Goal: Information Seeking & Learning: Learn about a topic

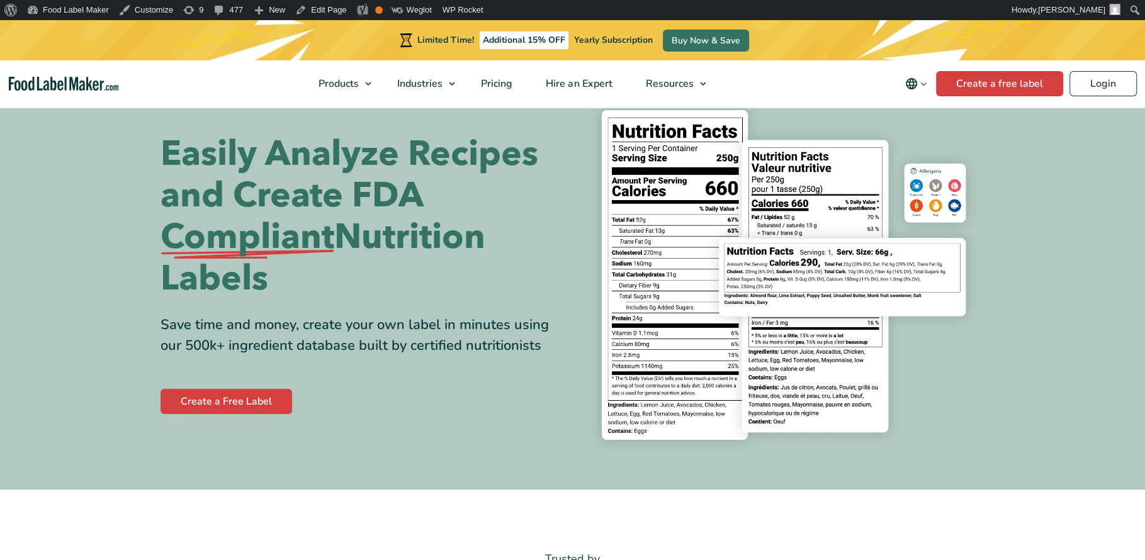
click at [93, 192] on section "Easily Analyze Recipes and Create FDA Compliant Nutrition Labels Save time and …" at bounding box center [572, 274] width 1145 height 429
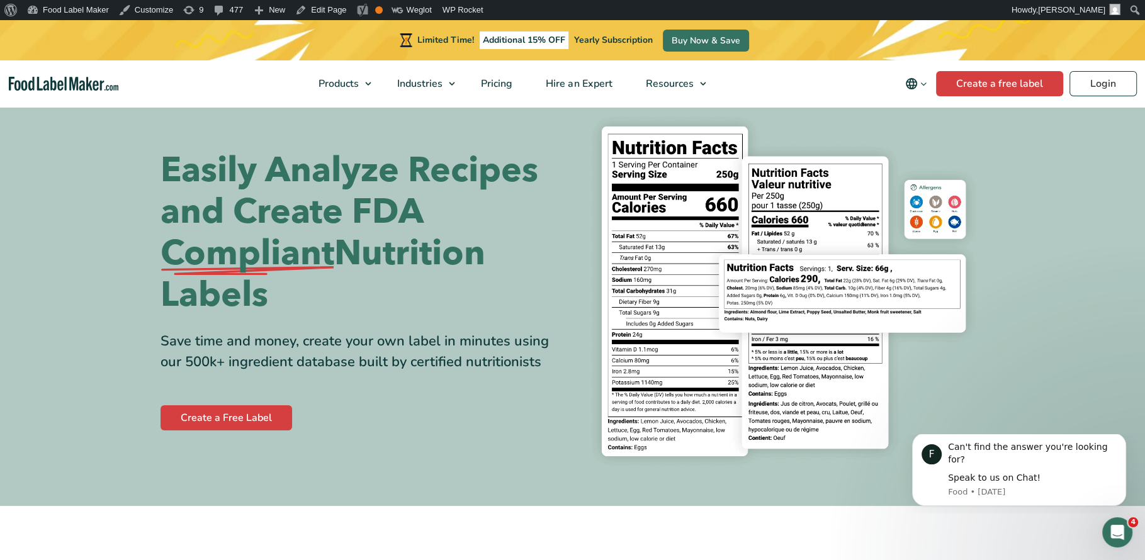
scroll to position [36, 0]
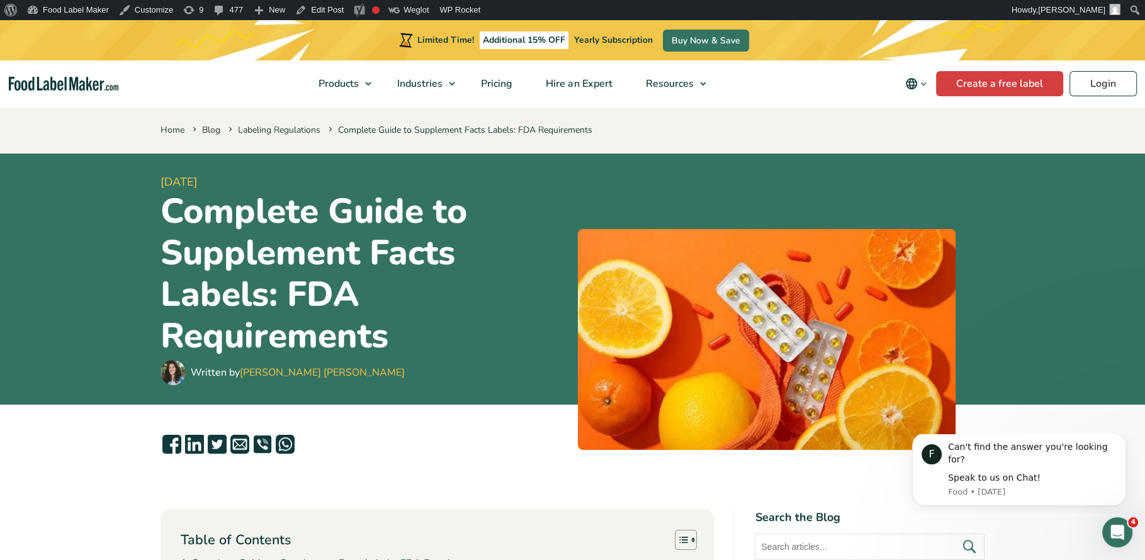
click at [82, 277] on header "20 December, 2024 Complete Guide to Supplement Facts Labels: FDA Requirements W…" at bounding box center [572, 280] width 1145 height 252
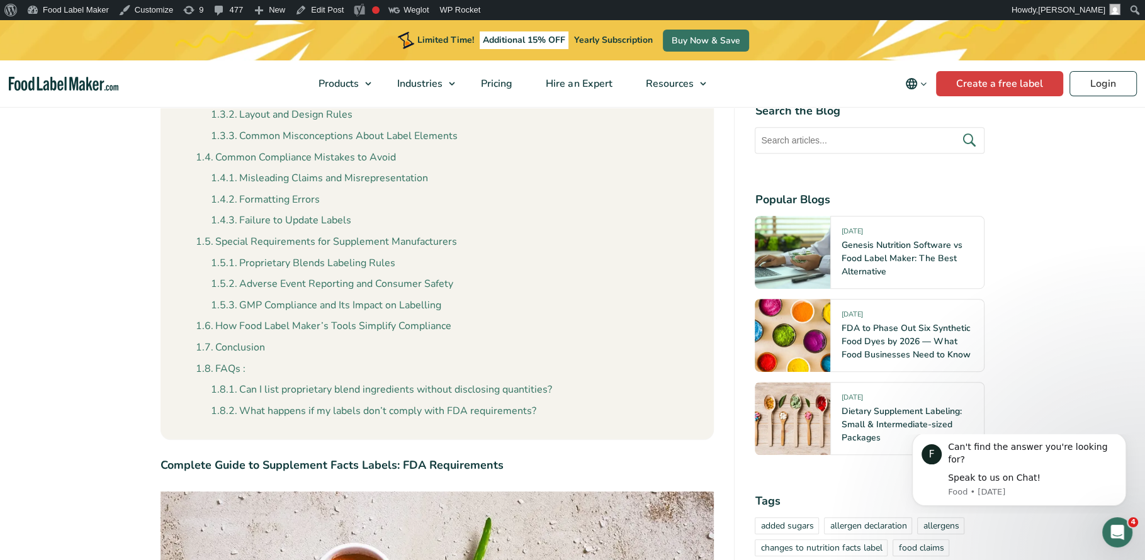
scroll to position [586, 0]
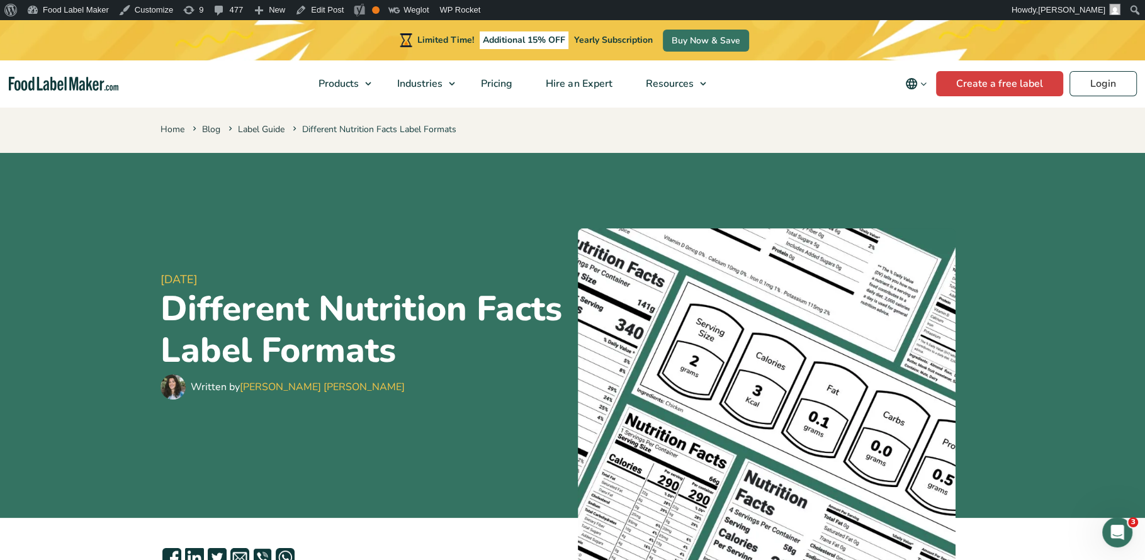
click at [99, 288] on header "1 June, 2023 Different Nutrition Facts Label Formats Written by Maria Abi Hanna" at bounding box center [572, 335] width 1145 height 365
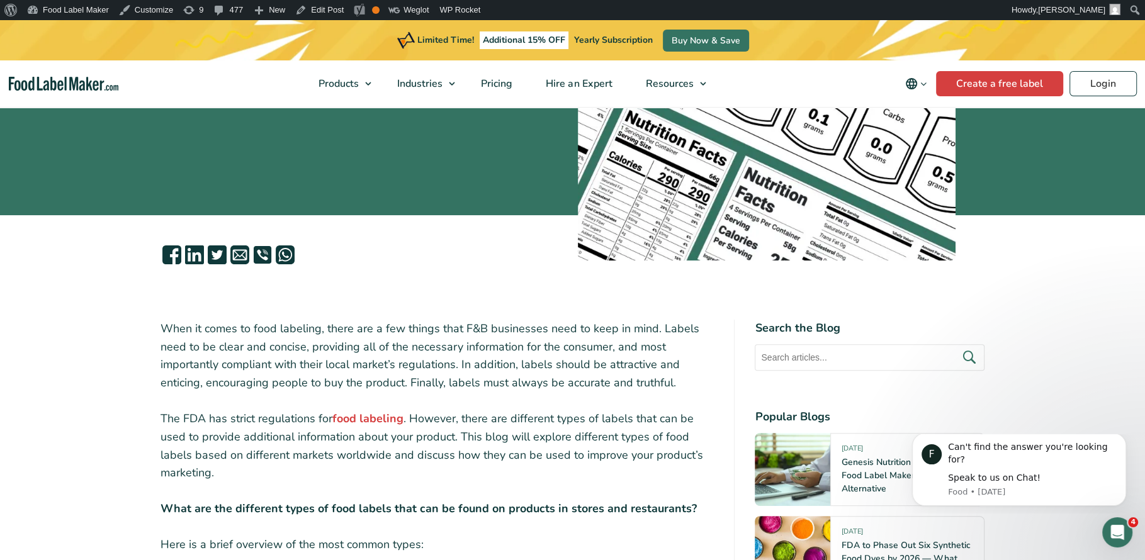
scroll to position [427, 0]
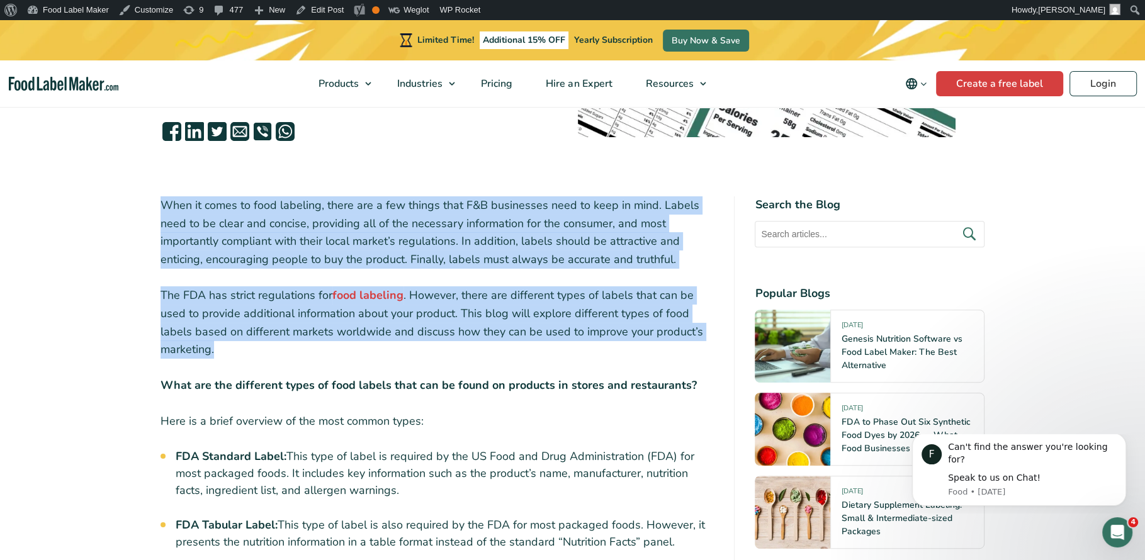
drag, startPoint x: 161, startPoint y: 205, endPoint x: 247, endPoint y: 357, distance: 175.0
click at [280, 348] on p "The FDA has strict regulations for food labeling . However, there are different…" at bounding box center [437, 322] width 554 height 72
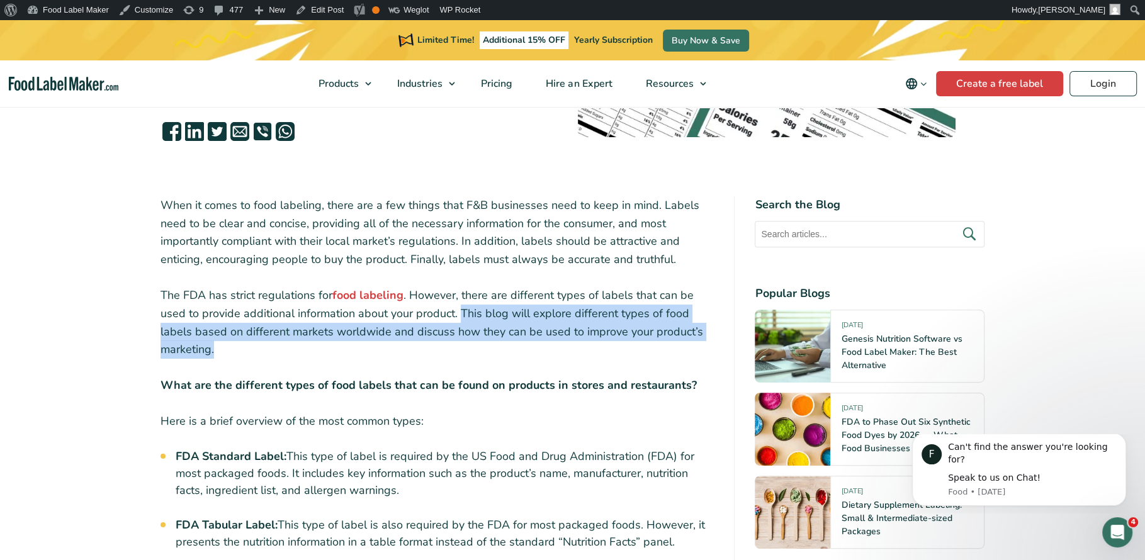
drag, startPoint x: 458, startPoint y: 306, endPoint x: 459, endPoint y: 351, distance: 45.3
click at [459, 352] on p "The FDA has strict regulations for food labeling . However, there are different…" at bounding box center [437, 322] width 554 height 72
click at [428, 351] on p "The FDA has strict regulations for food labeling . However, there are different…" at bounding box center [437, 322] width 554 height 72
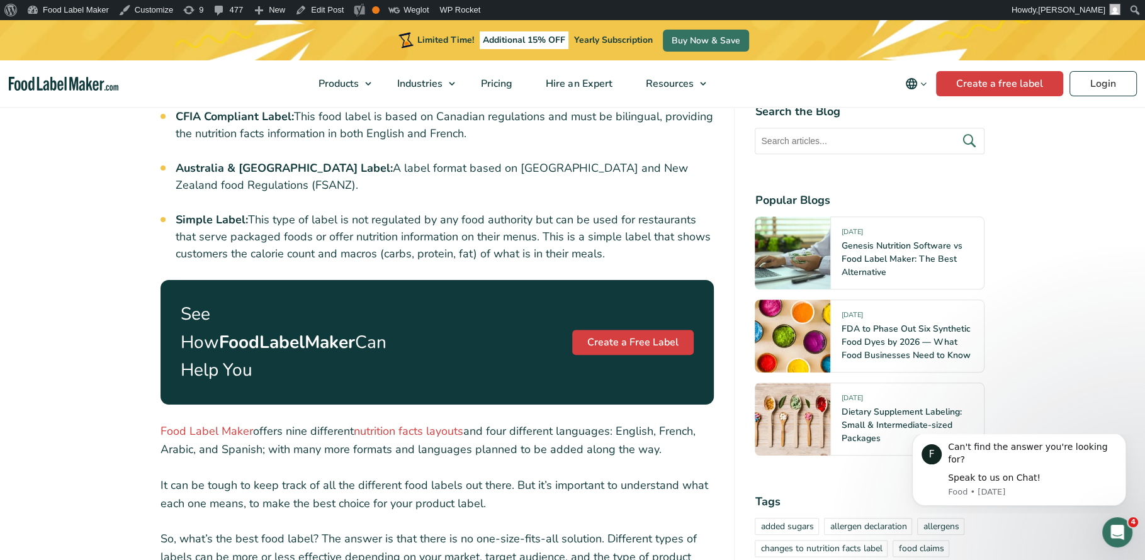
scroll to position [1234, 0]
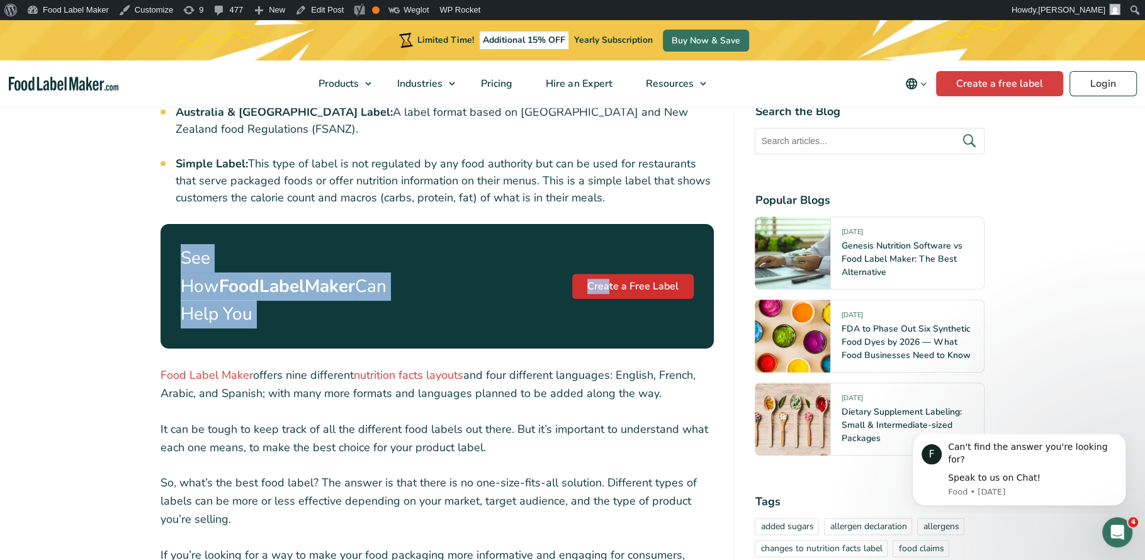
drag, startPoint x: 161, startPoint y: 210, endPoint x: 613, endPoint y: 277, distance: 456.7
click at [270, 296] on p "See How FoodLabelMaker Can Help You" at bounding box center [290, 286] width 219 height 84
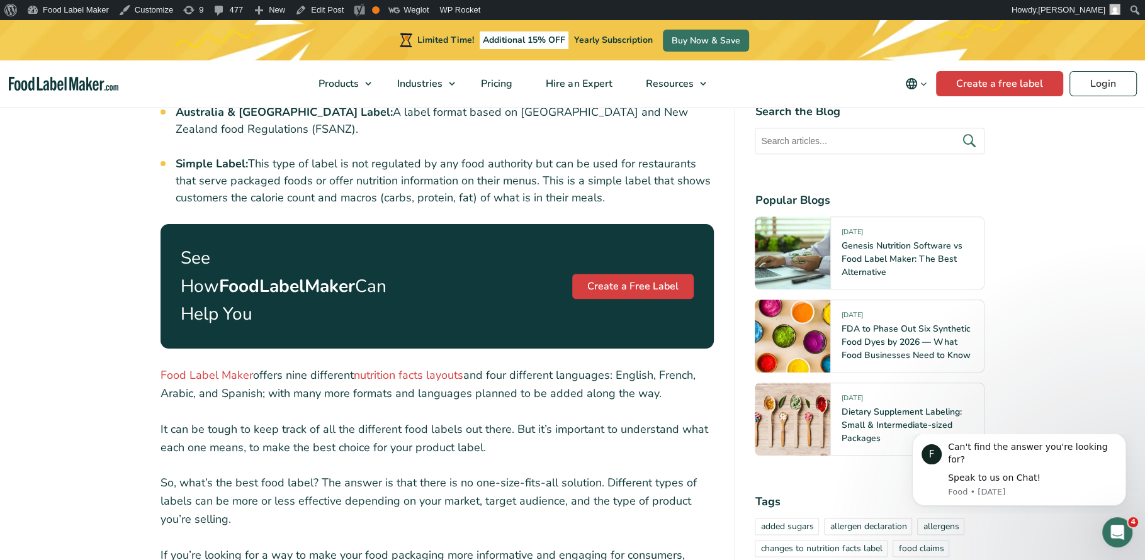
click at [106, 240] on article "1 June, 2023 Different Nutrition Facts Label Formats Written by Maria Abi Hanna" at bounding box center [572, 307] width 1145 height 2775
click at [211, 264] on p "See How FoodLabelMaker Can Help You" at bounding box center [290, 286] width 219 height 84
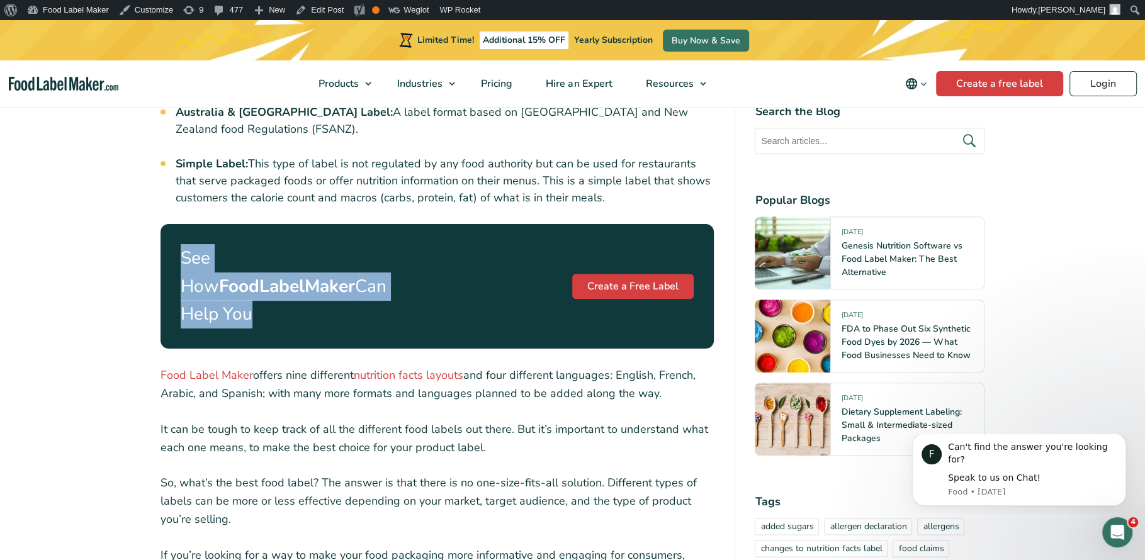
click at [227, 274] on p "See How FoodLabelMaker Can Help You" at bounding box center [290, 286] width 219 height 84
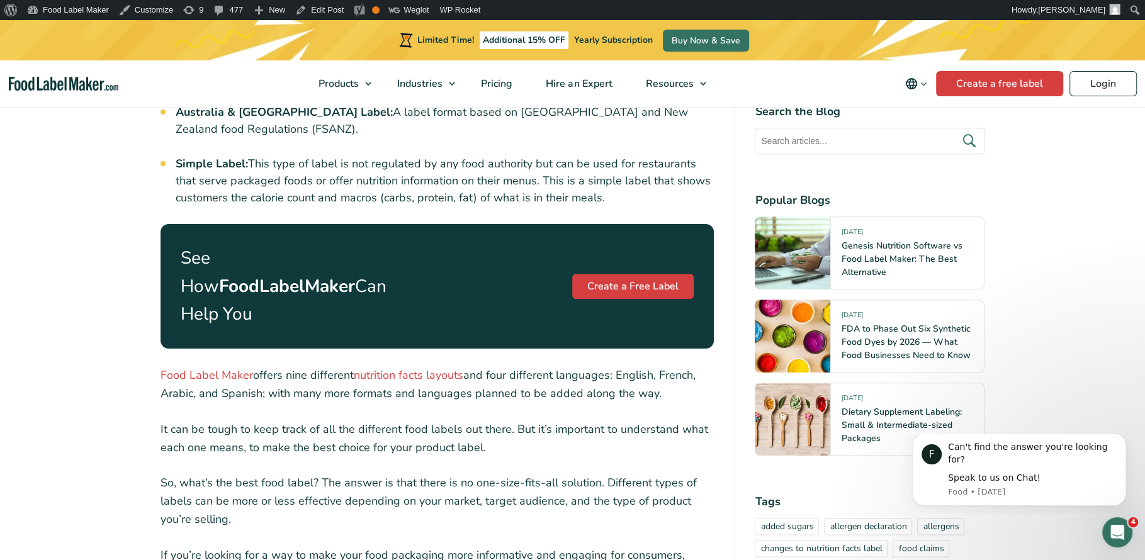
click at [189, 259] on p "See How FoodLabelMaker Can Help You" at bounding box center [290, 286] width 219 height 84
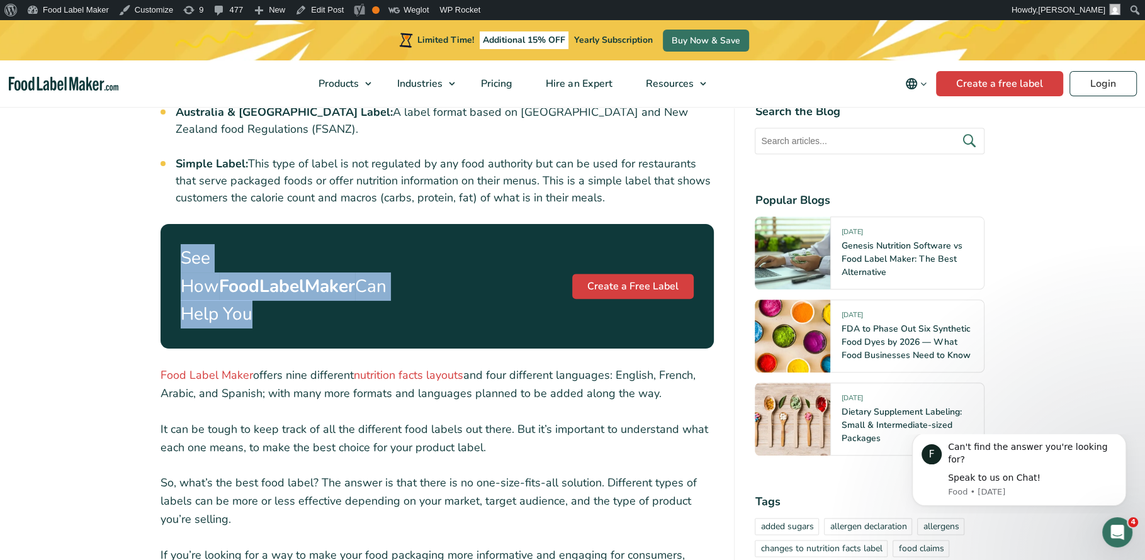
click at [248, 290] on p "See How FoodLabelMaker Can Help You" at bounding box center [290, 286] width 219 height 84
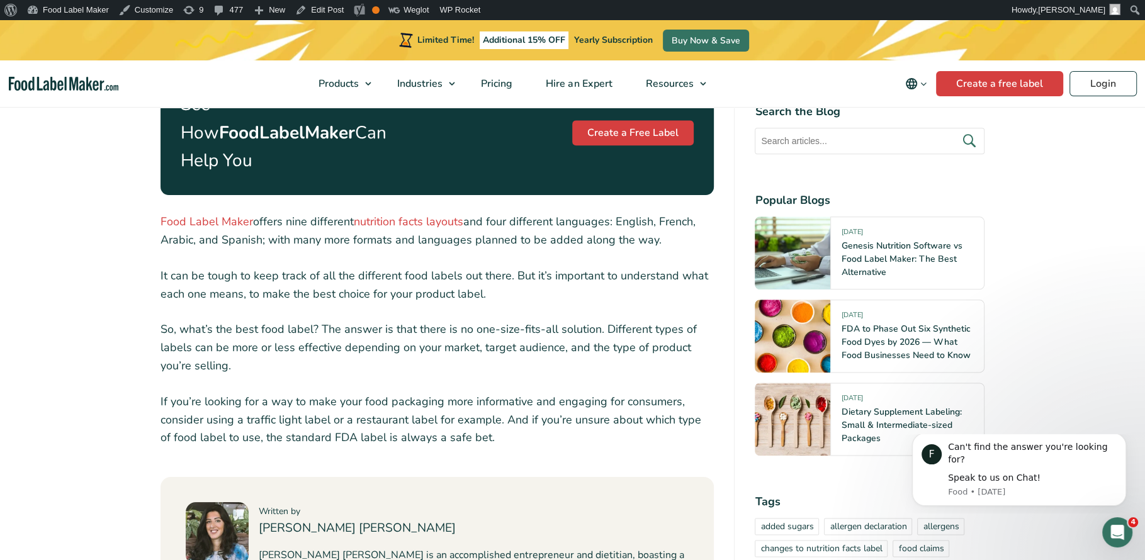
scroll to position [1386, 0]
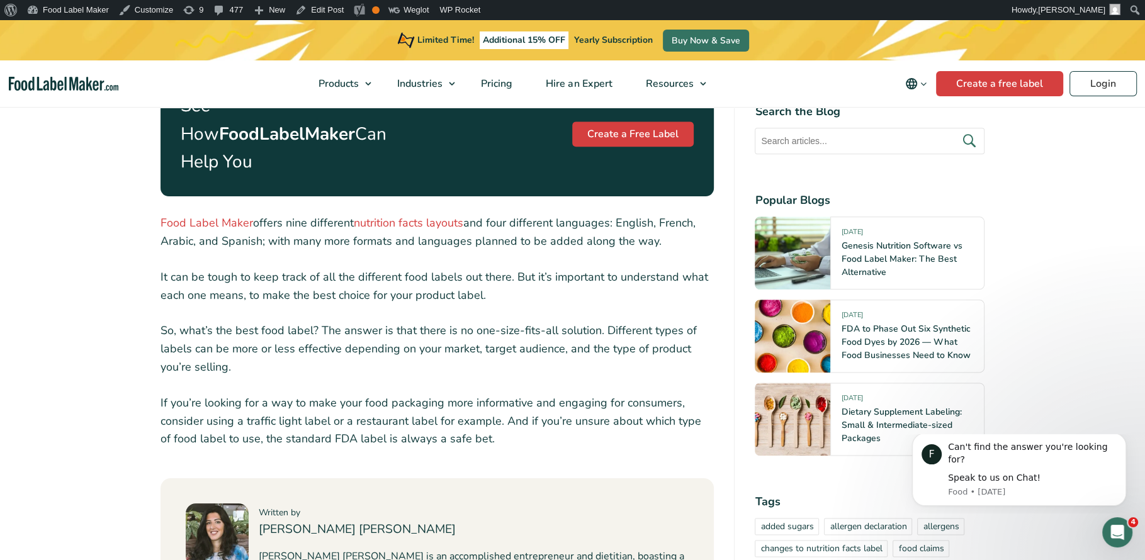
click at [317, 395] on p "If you’re looking for a way to make your food packaging more informative and en…" at bounding box center [437, 421] width 554 height 54
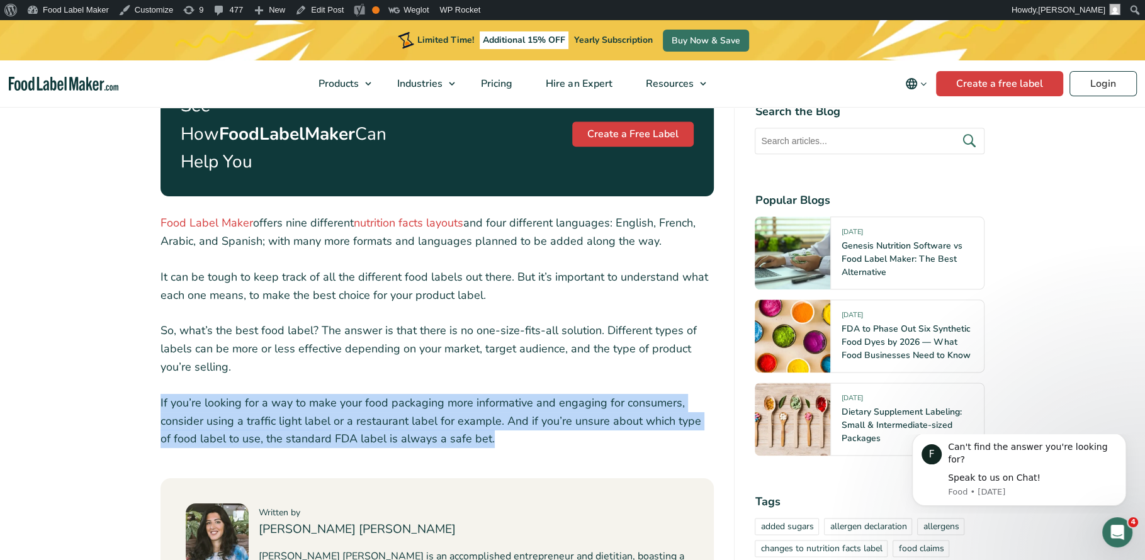
click at [345, 394] on p "If you’re looking for a way to make your food packaging more informative and en…" at bounding box center [437, 421] width 554 height 54
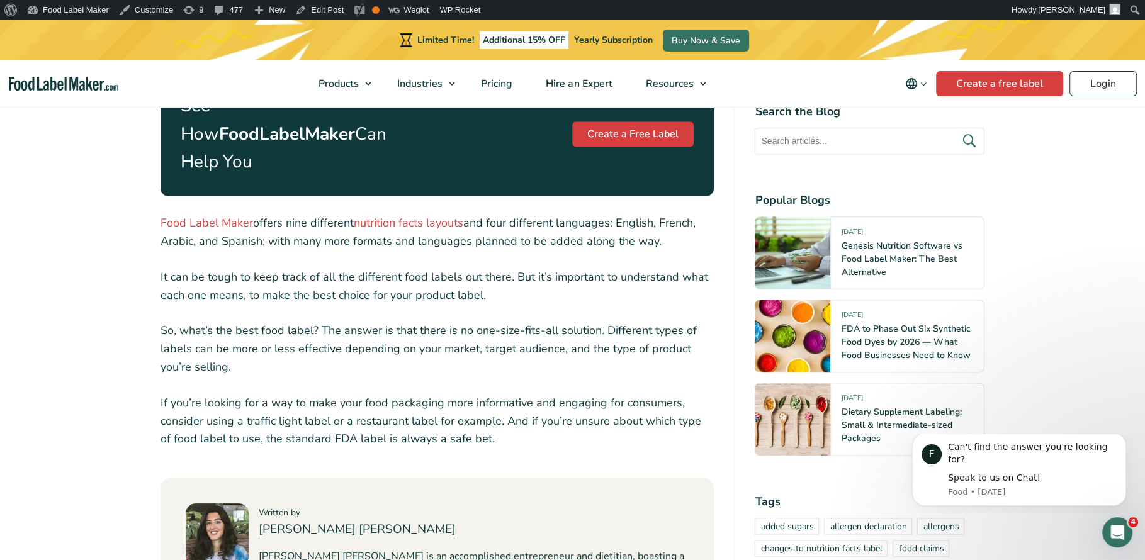
click at [386, 394] on p "If you’re looking for a way to make your food packaging more informative and en…" at bounding box center [437, 421] width 554 height 54
click at [343, 394] on p "If you’re looking for a way to make your food packaging more informative and en…" at bounding box center [437, 421] width 554 height 54
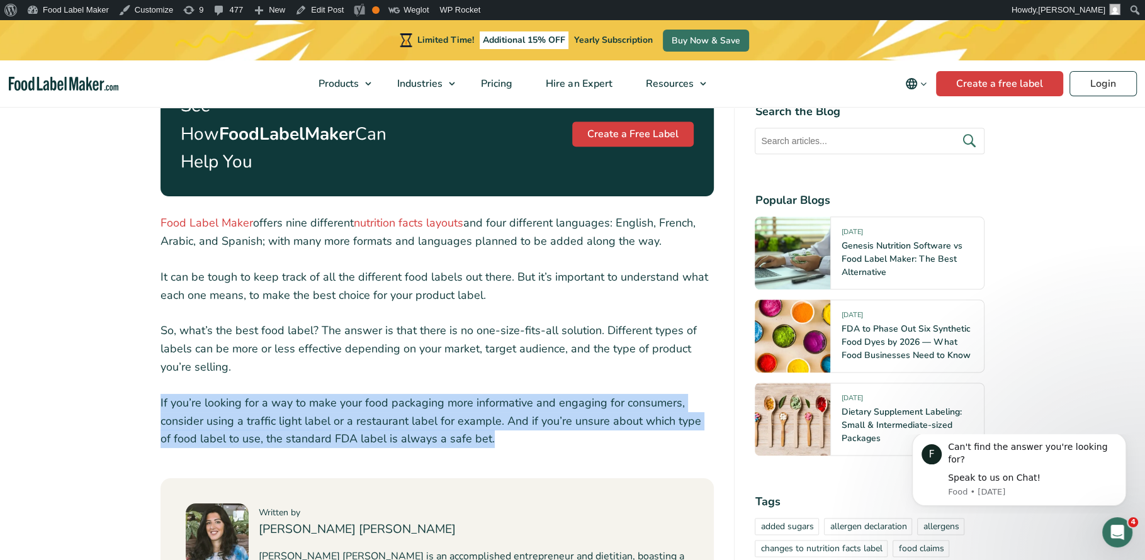
click at [312, 394] on p "If you’re looking for a way to make your food packaging more informative and en…" at bounding box center [437, 421] width 554 height 54
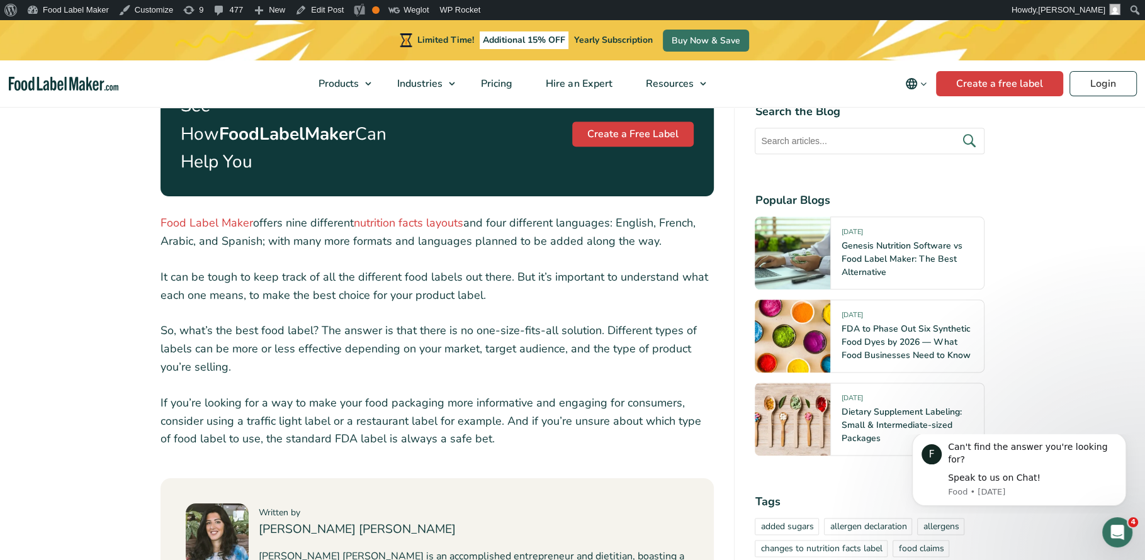
click at [284, 394] on p "If you’re looking for a way to make your food packaging more informative and en…" at bounding box center [437, 421] width 554 height 54
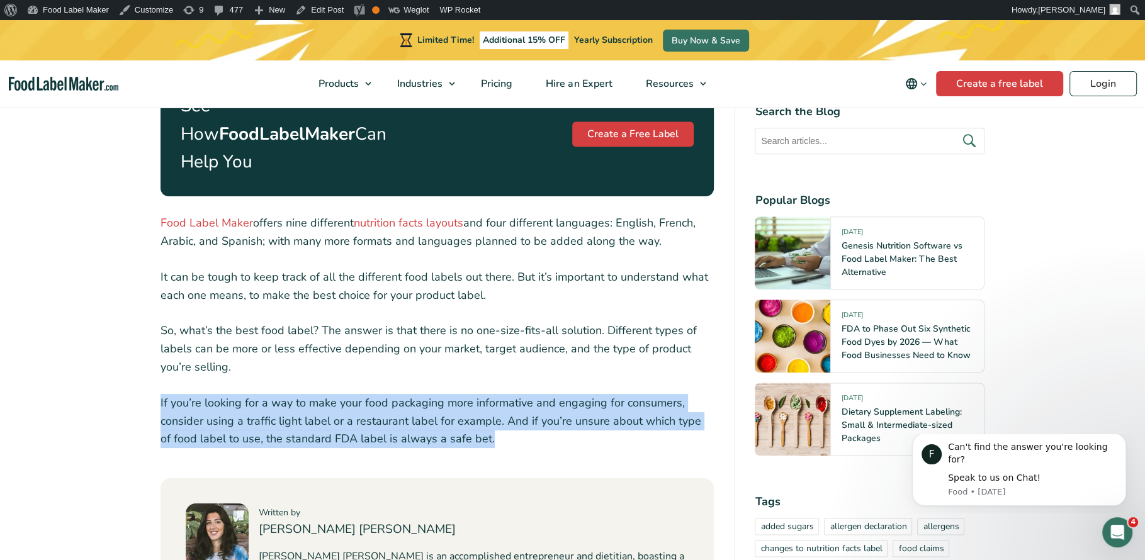
click at [332, 399] on p "If you’re looking for a way to make your food packaging more informative and en…" at bounding box center [437, 421] width 554 height 54
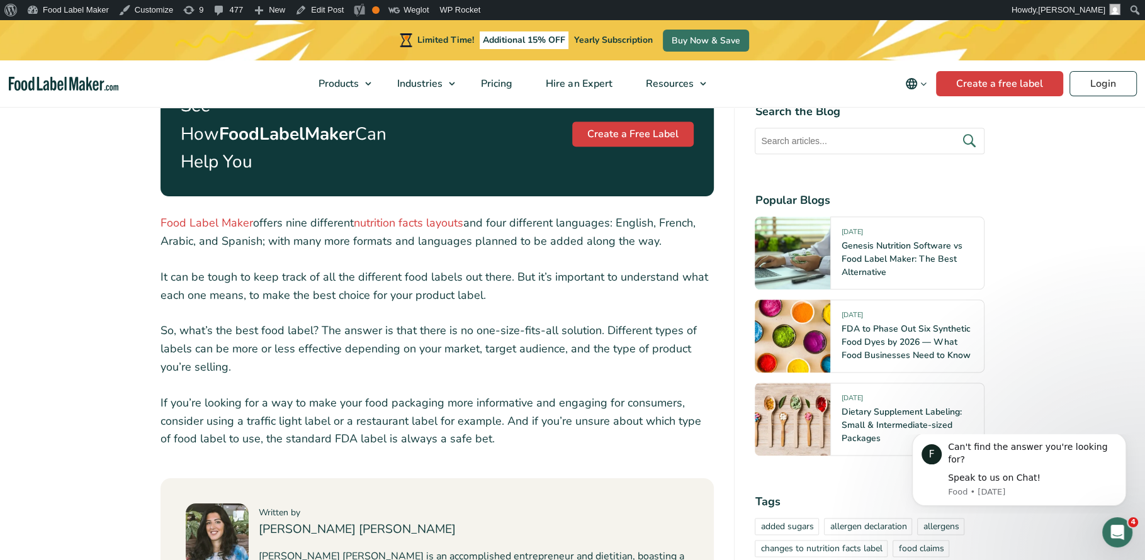
click at [499, 401] on p "If you’re looking for a way to make your food packaging more informative and en…" at bounding box center [437, 421] width 554 height 54
drag, startPoint x: 247, startPoint y: 411, endPoint x: 387, endPoint y: 410, distance: 139.7
click at [387, 410] on p "If you’re looking for a way to make your food packaging more informative and en…" at bounding box center [437, 421] width 554 height 54
click at [468, 412] on p "If you’re looking for a way to make your food packaging more informative and en…" at bounding box center [437, 421] width 554 height 54
click at [487, 412] on p "If you’re looking for a way to make your food packaging more informative and en…" at bounding box center [437, 421] width 554 height 54
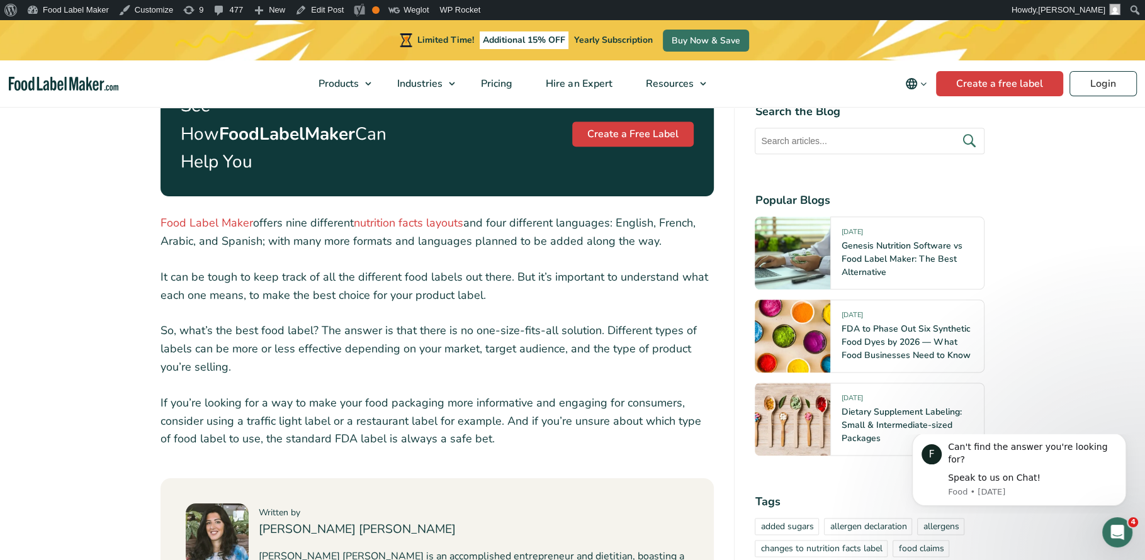
click at [472, 411] on p "If you’re looking for a way to make your food packaging more informative and en…" at bounding box center [437, 421] width 554 height 54
click at [483, 411] on p "If you’re looking for a way to make your food packaging more informative and en…" at bounding box center [437, 421] width 554 height 54
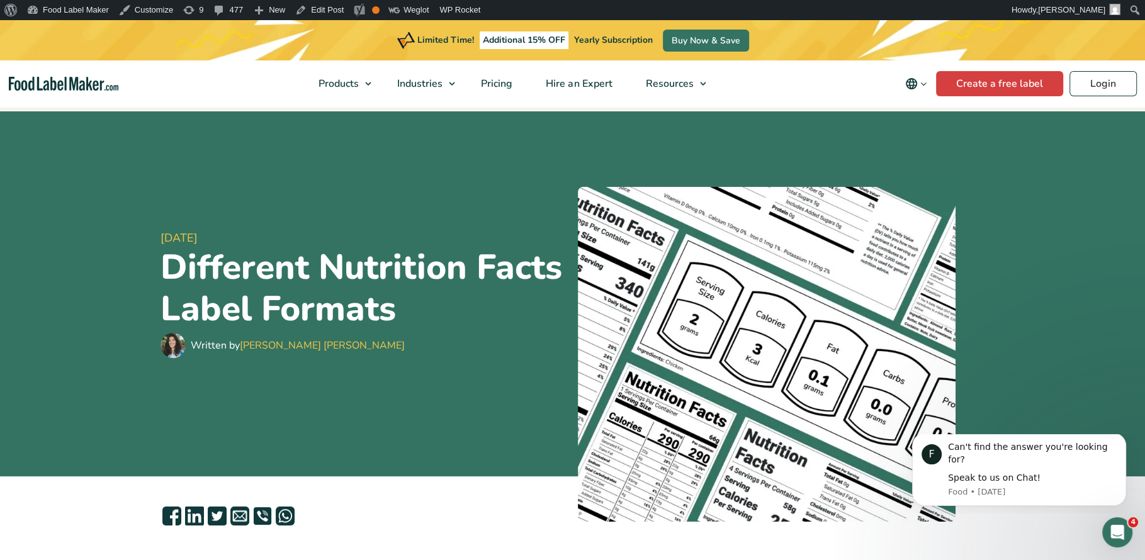
scroll to position [0, 0]
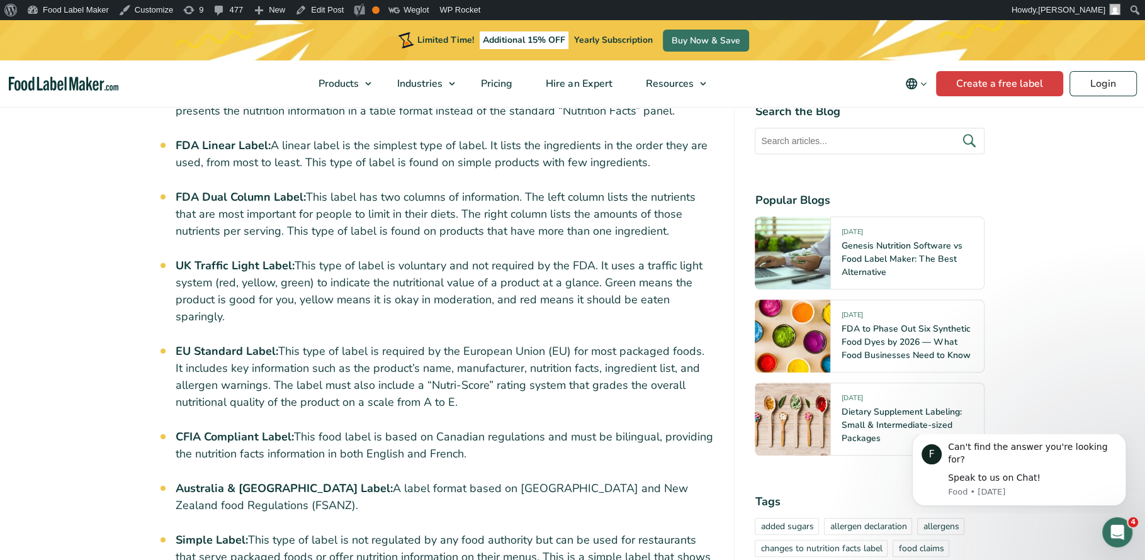
click at [171, 233] on div "When it comes to food labeling, there are a few things that F&B businesses need…" at bounding box center [437, 370] width 554 height 1211
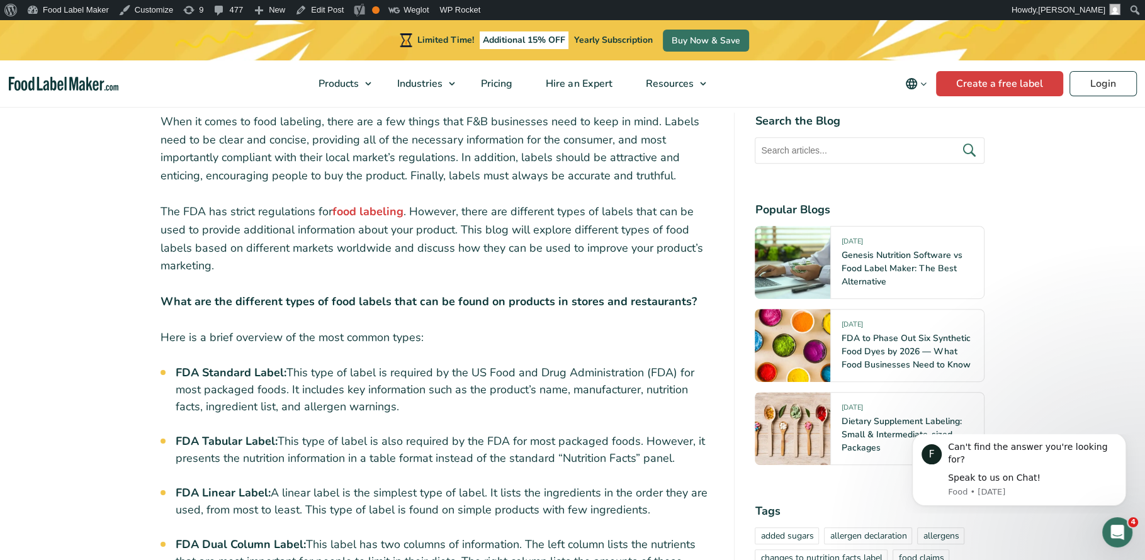
scroll to position [74, 0]
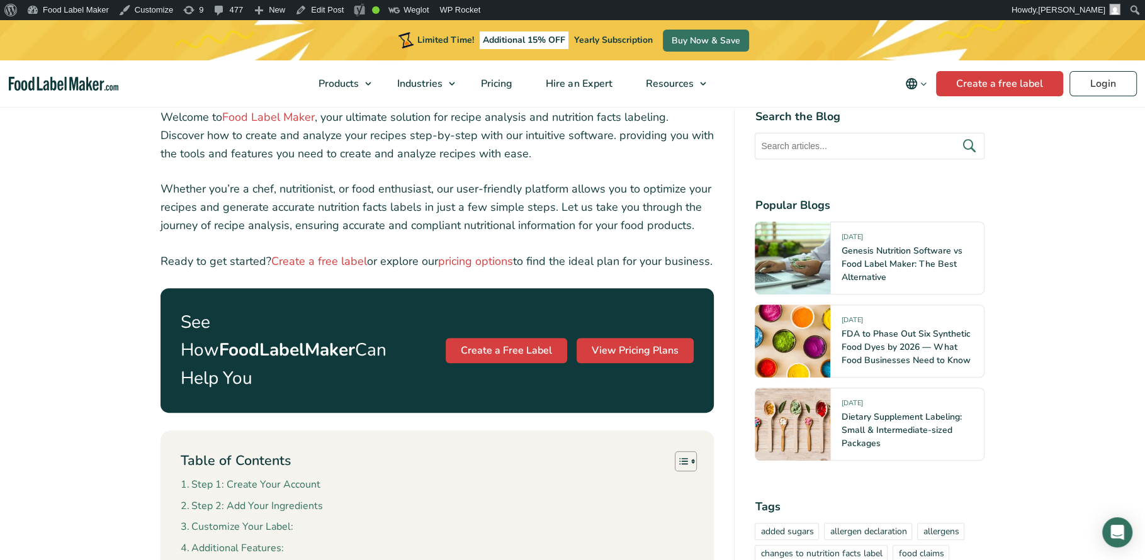
scroll to position [419, 0]
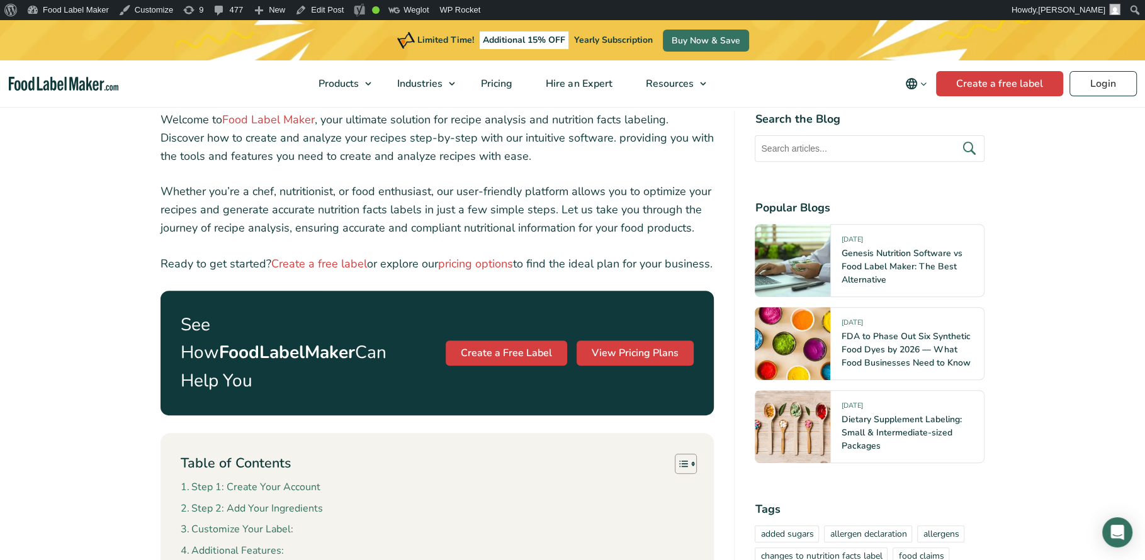
click at [411, 199] on p "Whether you’re a chef, nutritionist, or food enthusiast, our user-friendly plat…" at bounding box center [437, 209] width 554 height 54
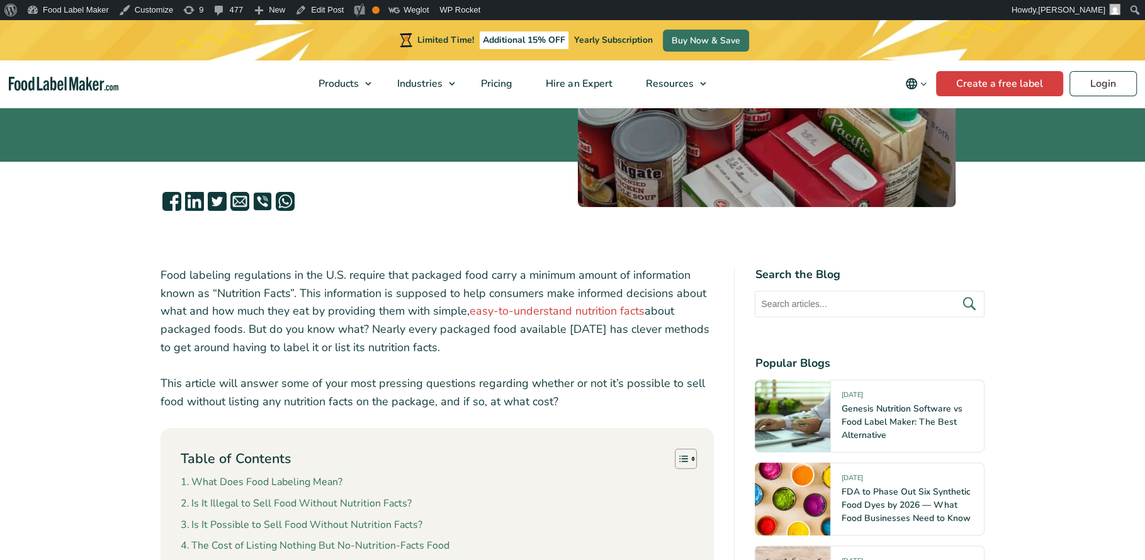
scroll to position [376, 0]
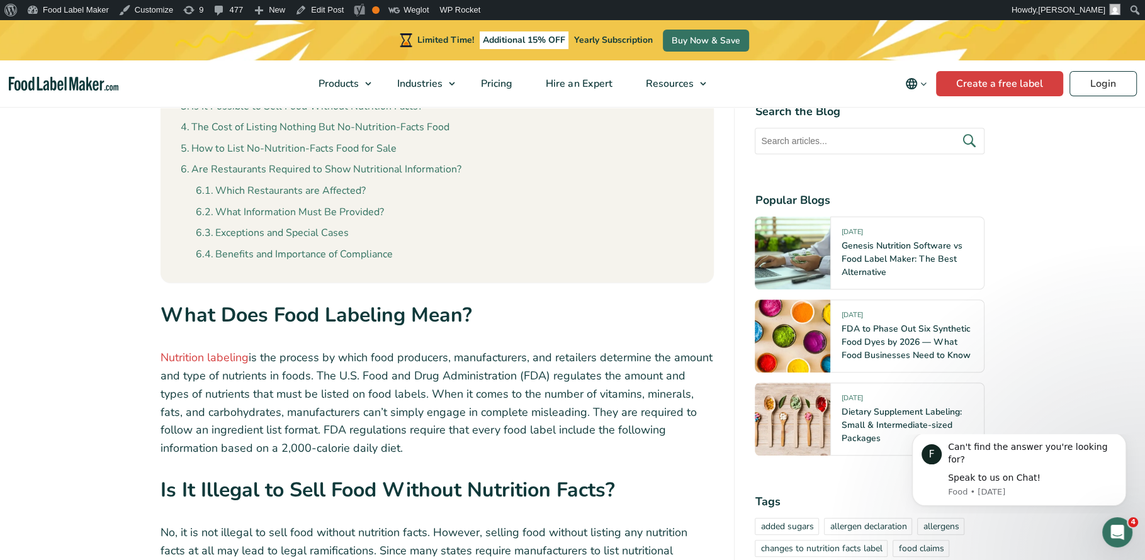
scroll to position [844, 0]
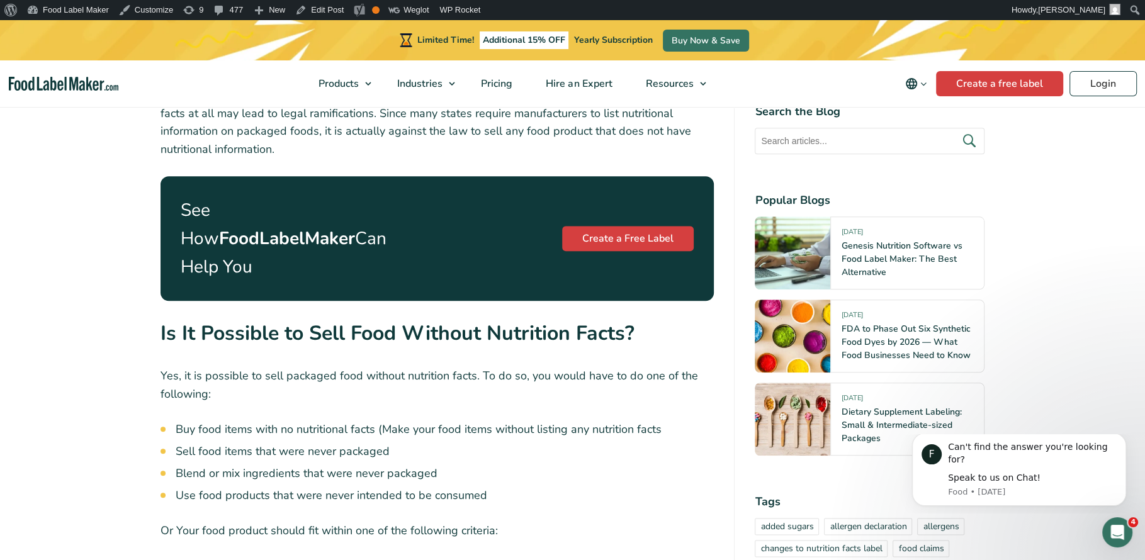
scroll to position [1483, 0]
